Goal: Entertainment & Leisure: Consume media (video, audio)

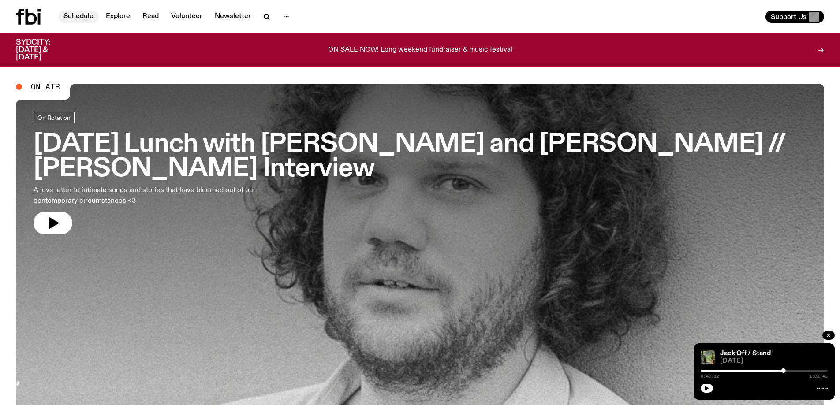
click at [75, 18] on link "Schedule" at bounding box center [78, 17] width 41 height 12
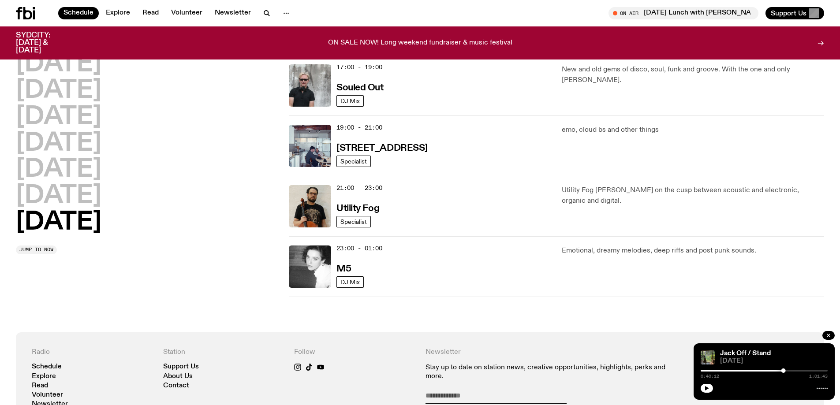
scroll to position [568, 0]
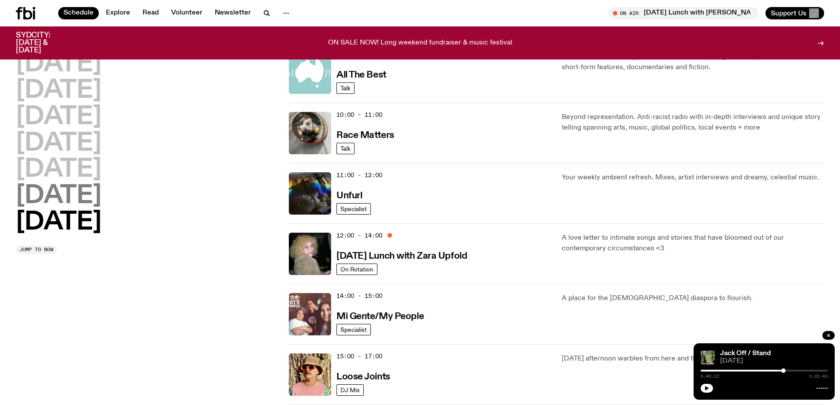
click at [83, 201] on h2 "[DATE]" at bounding box center [59, 196] width 86 height 25
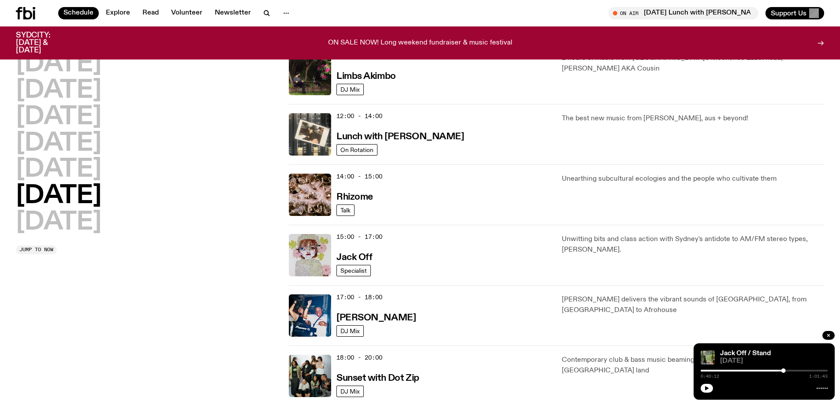
scroll to position [289, 0]
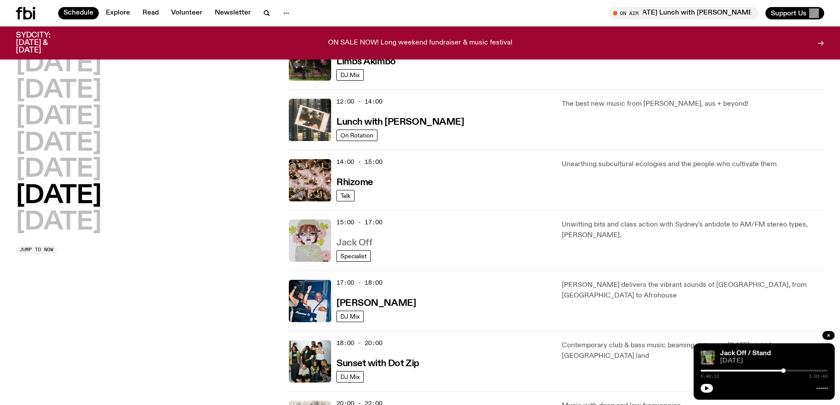
click at [347, 238] on h3 "Jack Off" at bounding box center [354, 242] width 36 height 9
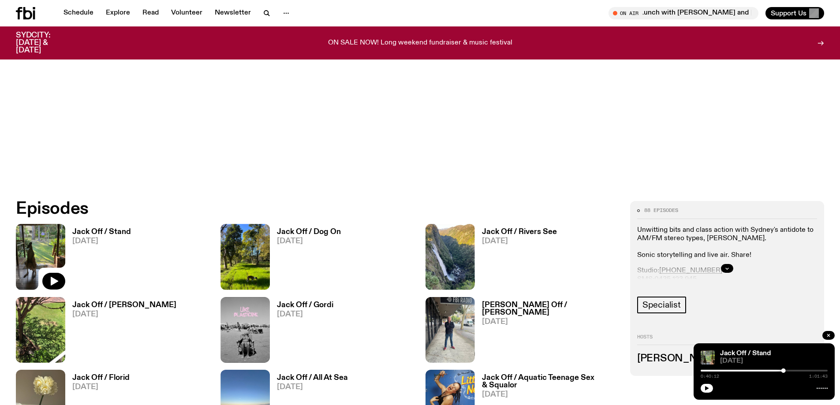
scroll to position [525, 0]
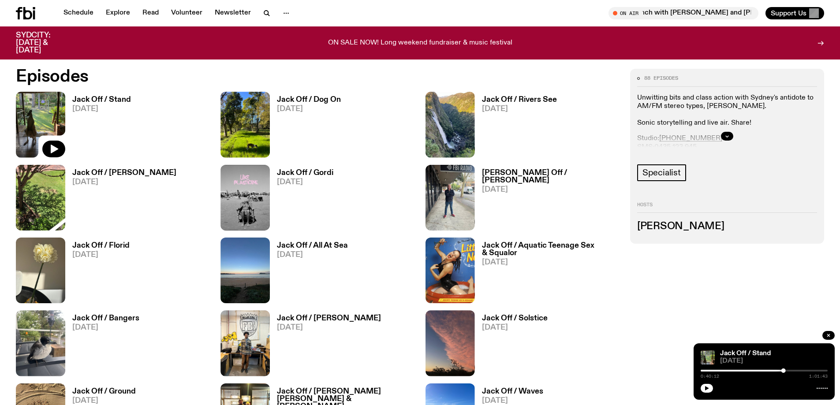
click at [701, 393] on div "Jack Off / Stand [DATE] 0:40:12 1:01:43" at bounding box center [763, 371] width 141 height 56
click at [704, 391] on icon "button" at bounding box center [706, 388] width 5 height 5
